Goal: Transaction & Acquisition: Purchase product/service

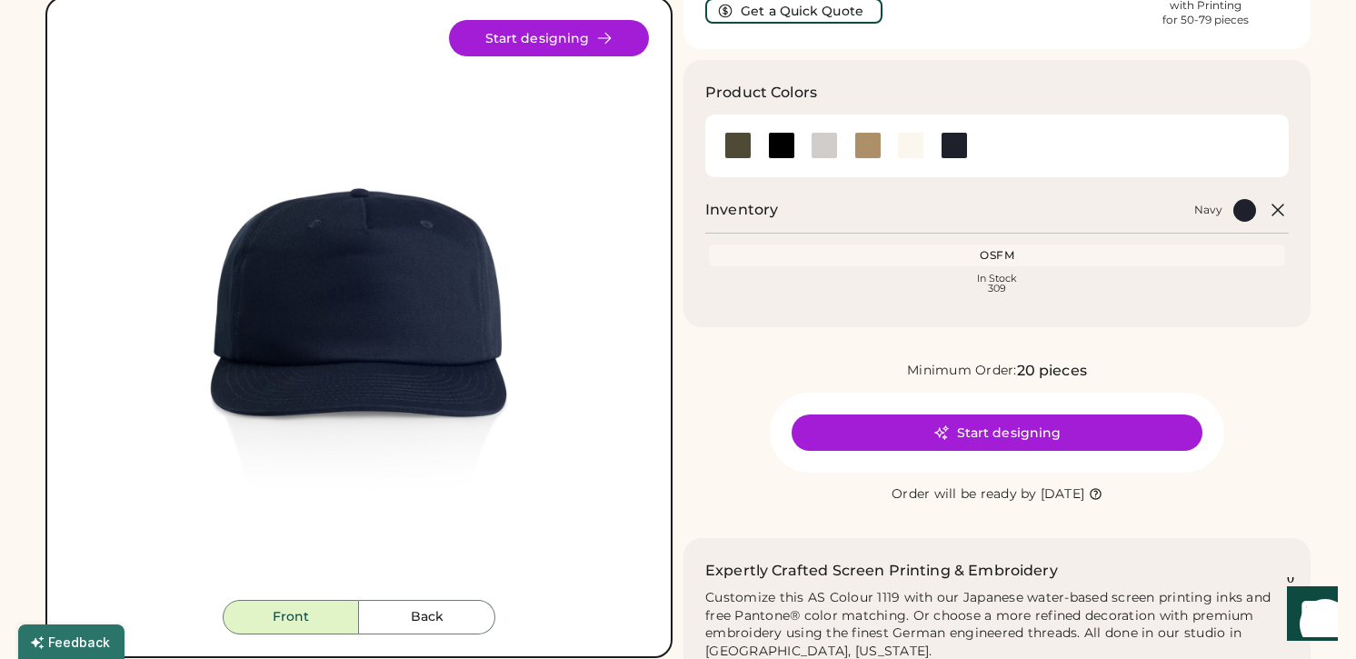
scroll to position [228, 0]
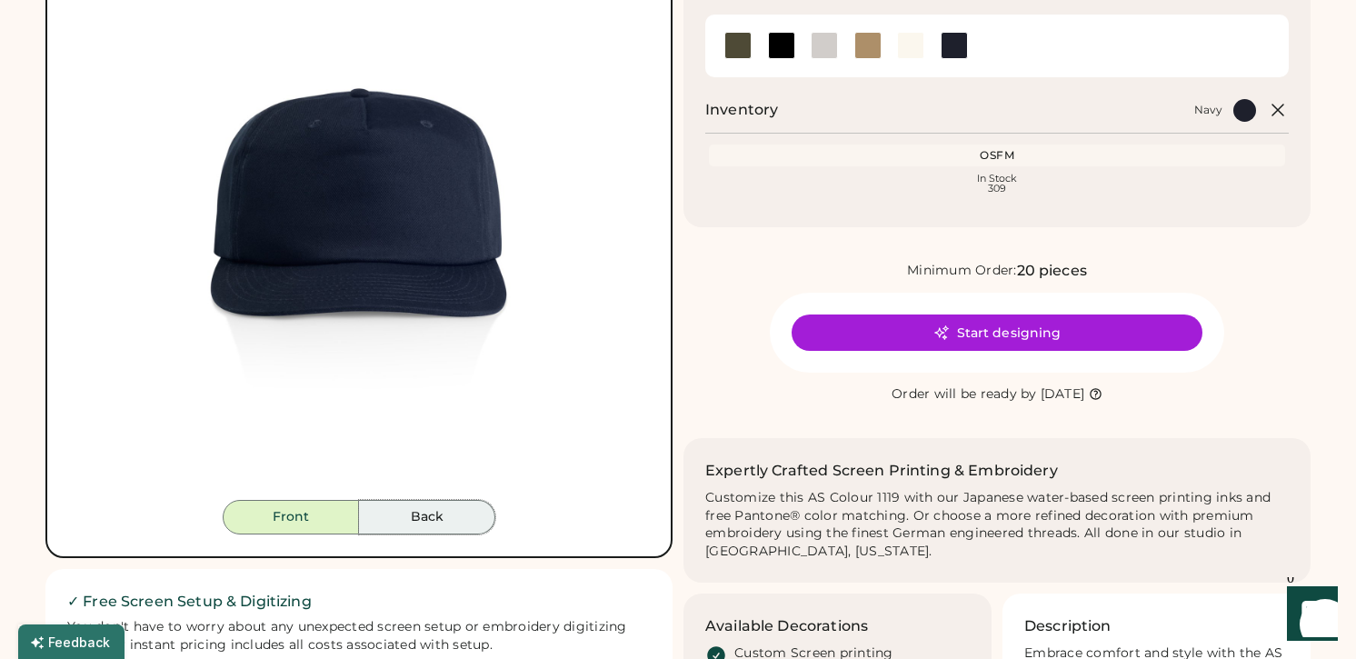
click at [439, 525] on button "Back" at bounding box center [427, 517] width 136 height 35
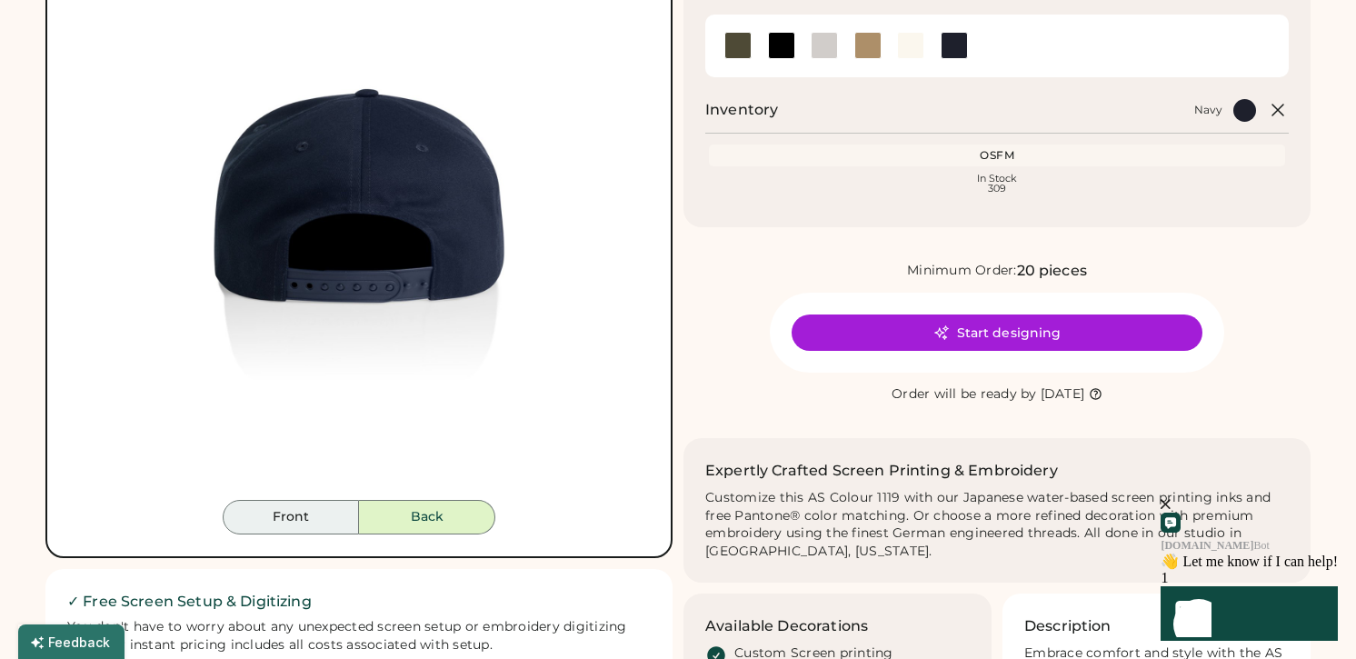
click at [296, 502] on button "Front" at bounding box center [291, 517] width 136 height 35
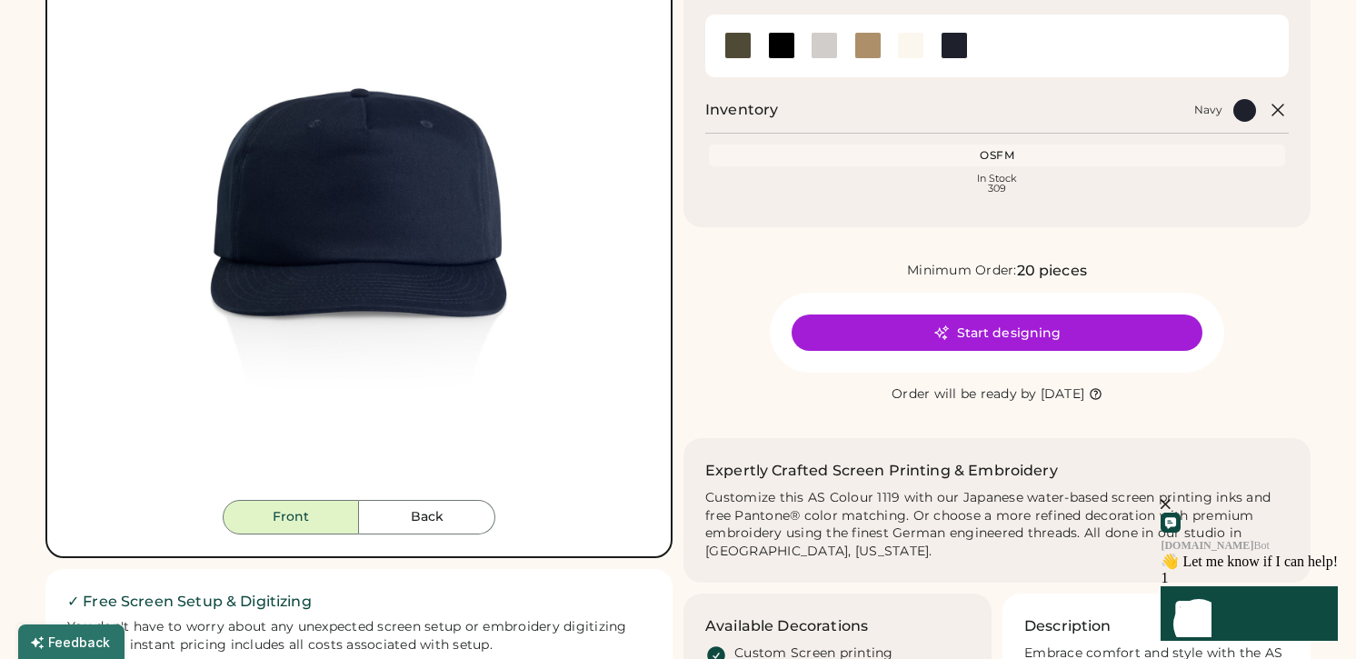
scroll to position [0, 0]
